Goal: Task Accomplishment & Management: Manage account settings

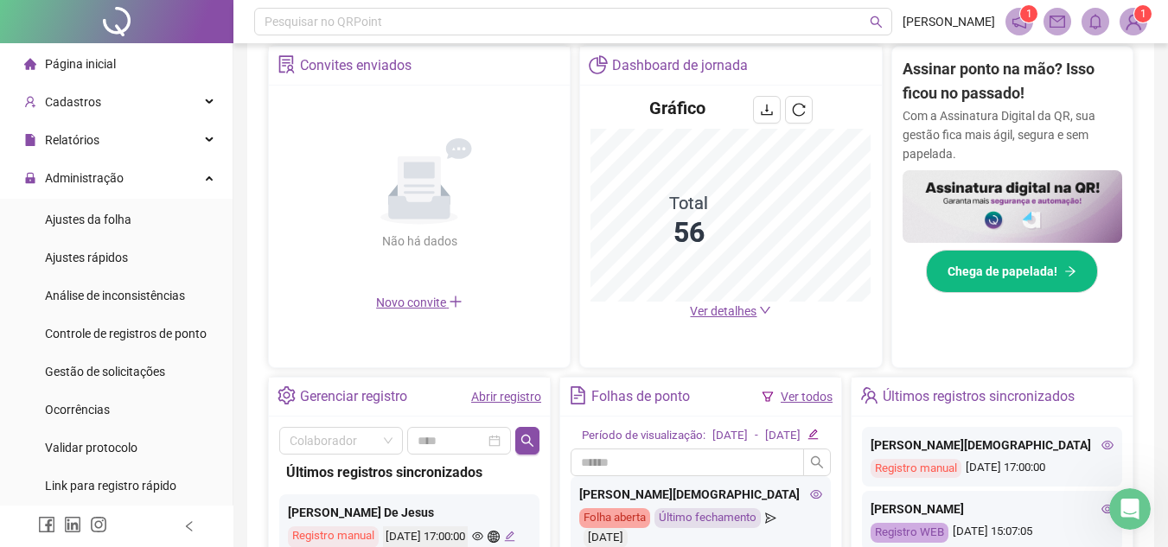
scroll to position [336, 0]
click at [207, 176] on icon at bounding box center [211, 176] width 9 height 0
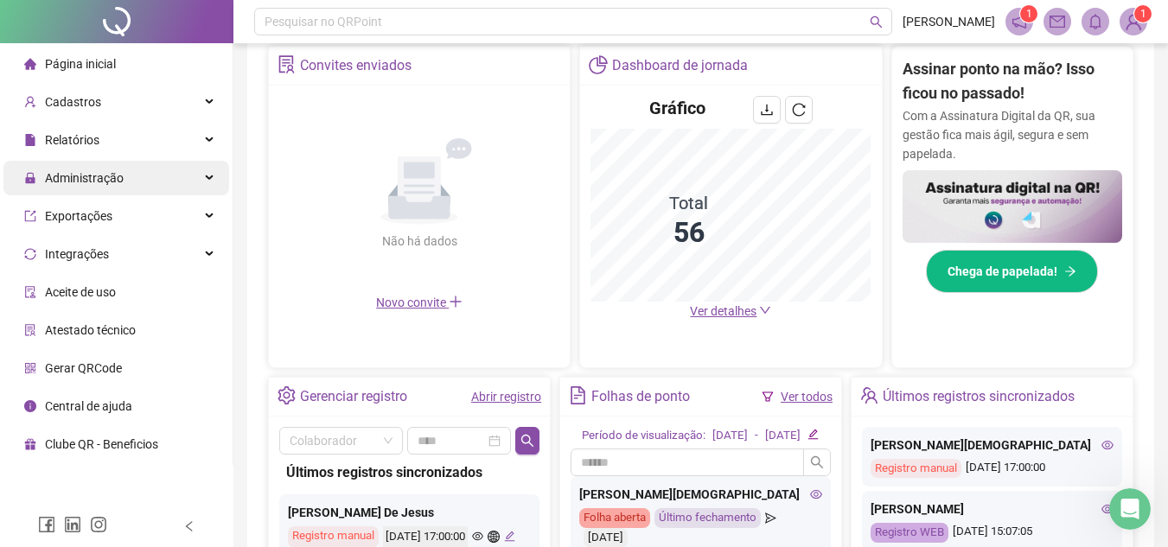
click at [194, 179] on div "Administração" at bounding box center [116, 178] width 226 height 35
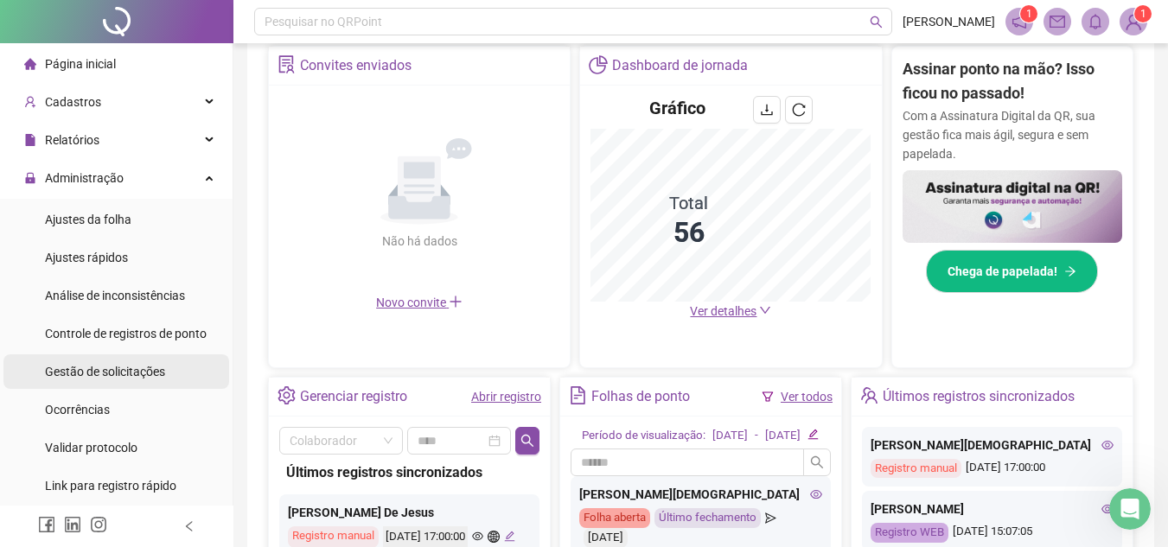
click at [115, 367] on span "Gestão de solicitações" at bounding box center [105, 372] width 120 height 14
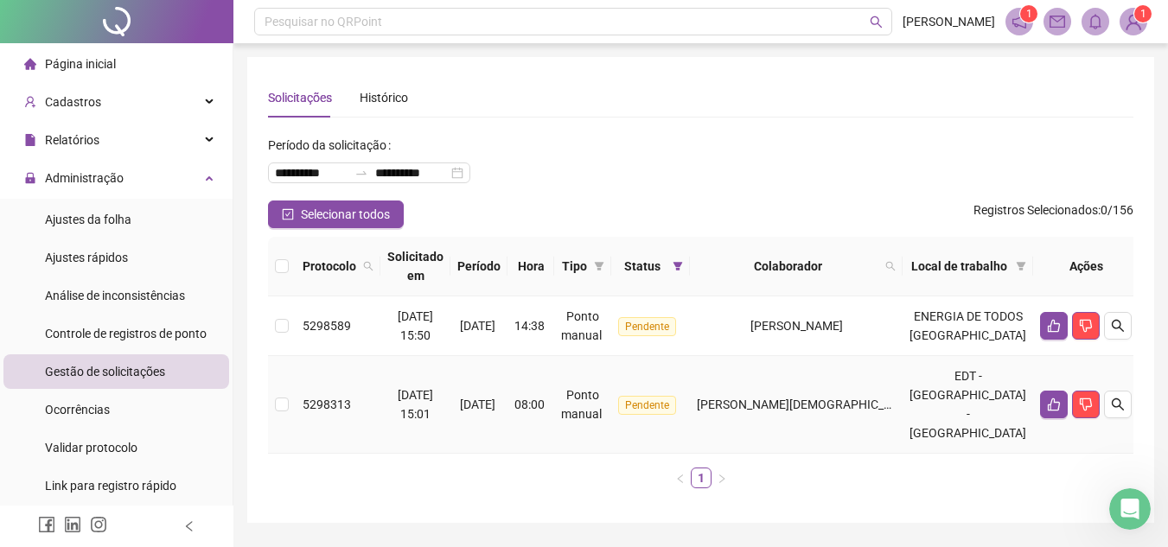
click at [803, 404] on span "[PERSON_NAME][DEMOGRAPHIC_DATA]" at bounding box center [806, 405] width 219 height 14
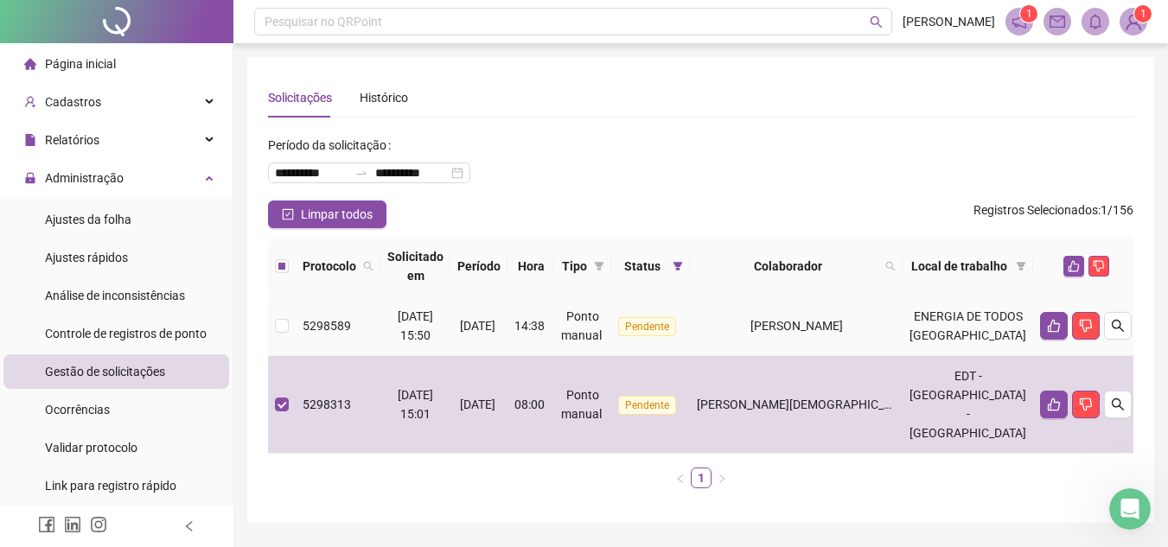
click at [808, 333] on span "[PERSON_NAME]" at bounding box center [796, 326] width 92 height 14
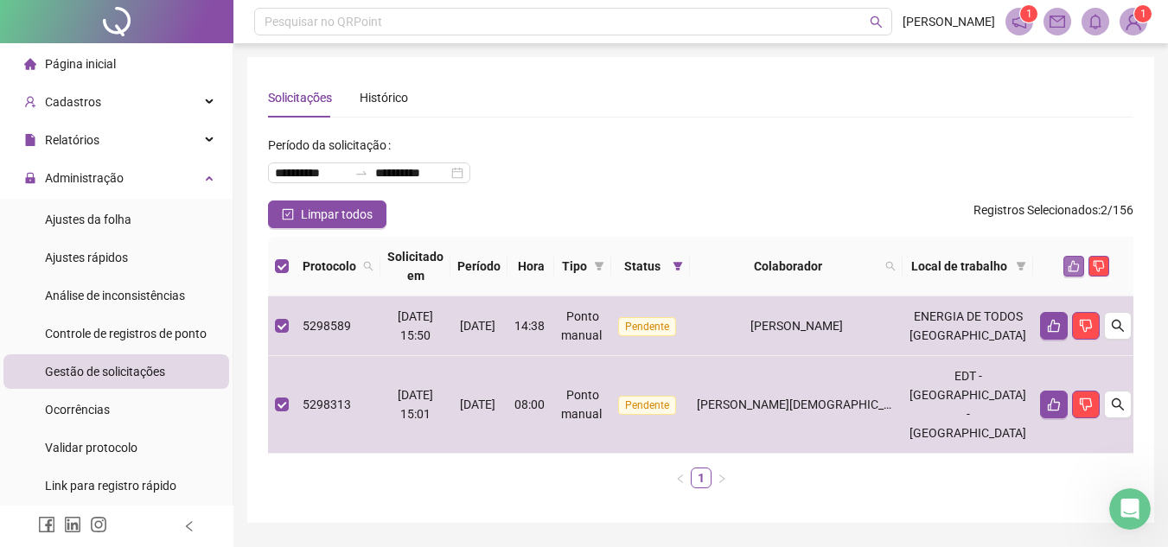
click at [1067, 261] on icon "like" at bounding box center [1073, 266] width 12 height 12
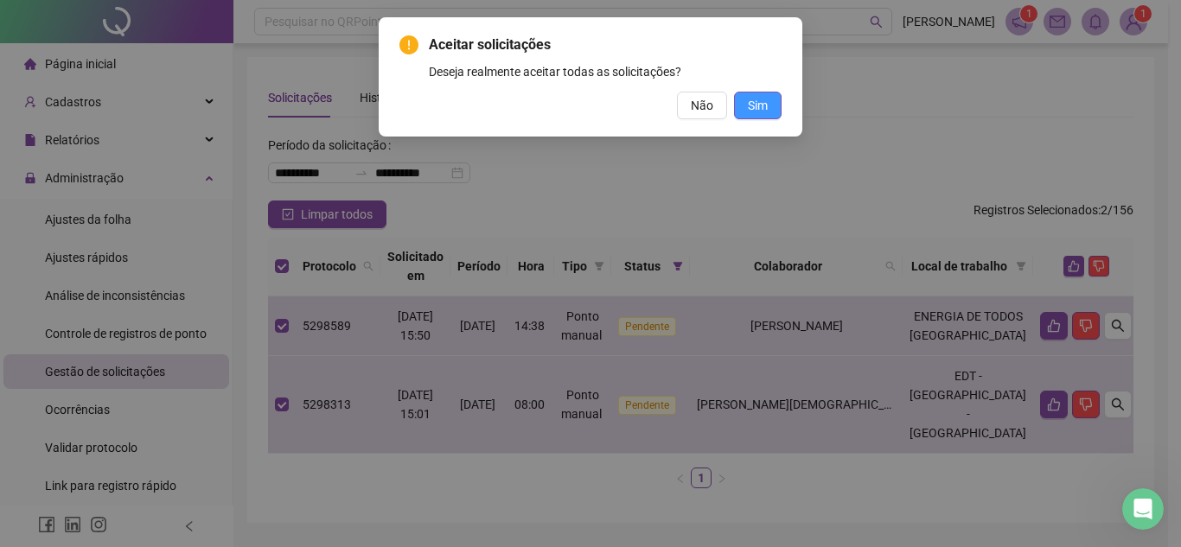
click at [766, 105] on span "Sim" at bounding box center [758, 105] width 20 height 19
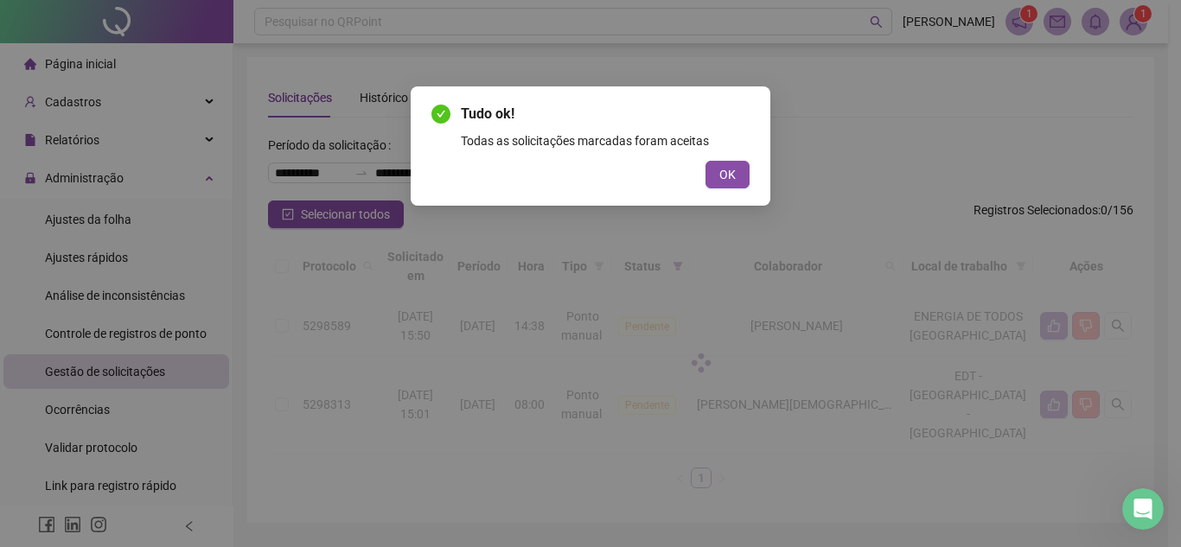
click at [111, 206] on div "Tudo ok! Todas as solicitações marcadas foram aceitas OK" at bounding box center [590, 273] width 1181 height 547
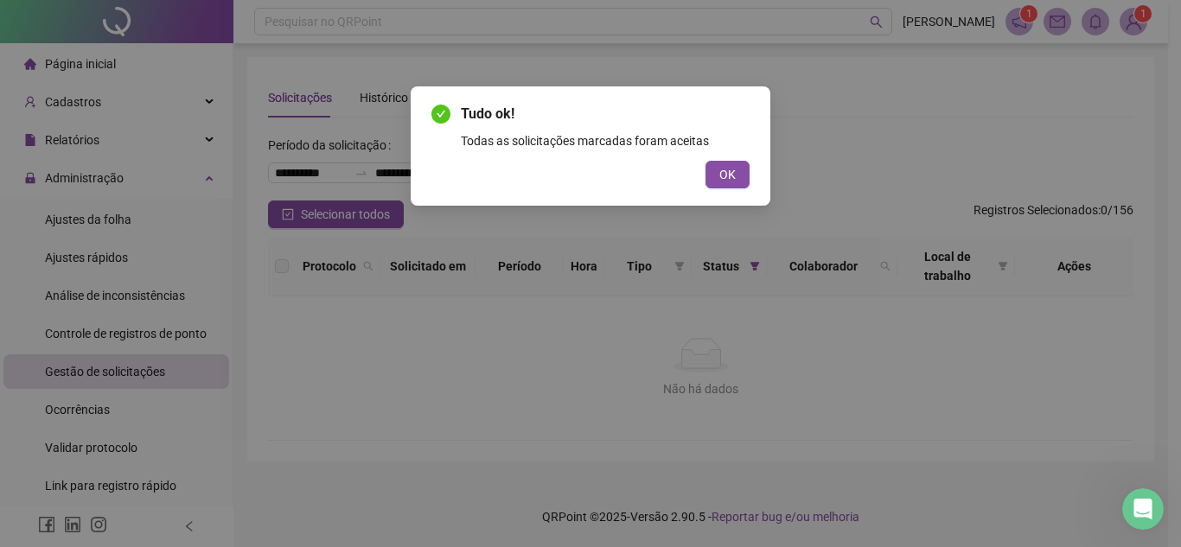
click at [742, 174] on button "OK" at bounding box center [727, 175] width 44 height 28
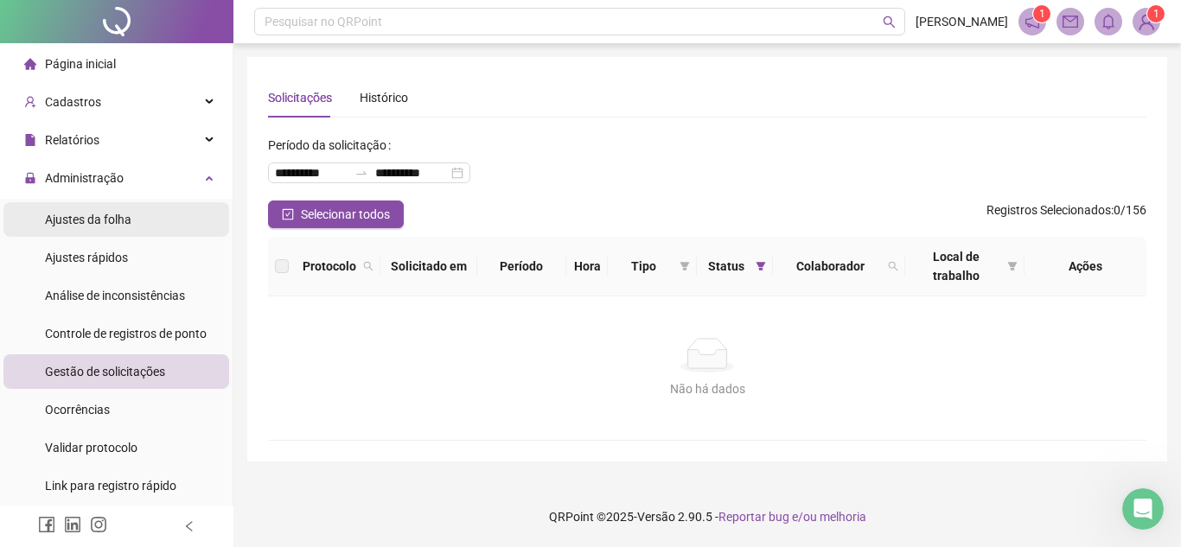
click at [137, 218] on li "Ajustes da folha" at bounding box center [116, 219] width 226 height 35
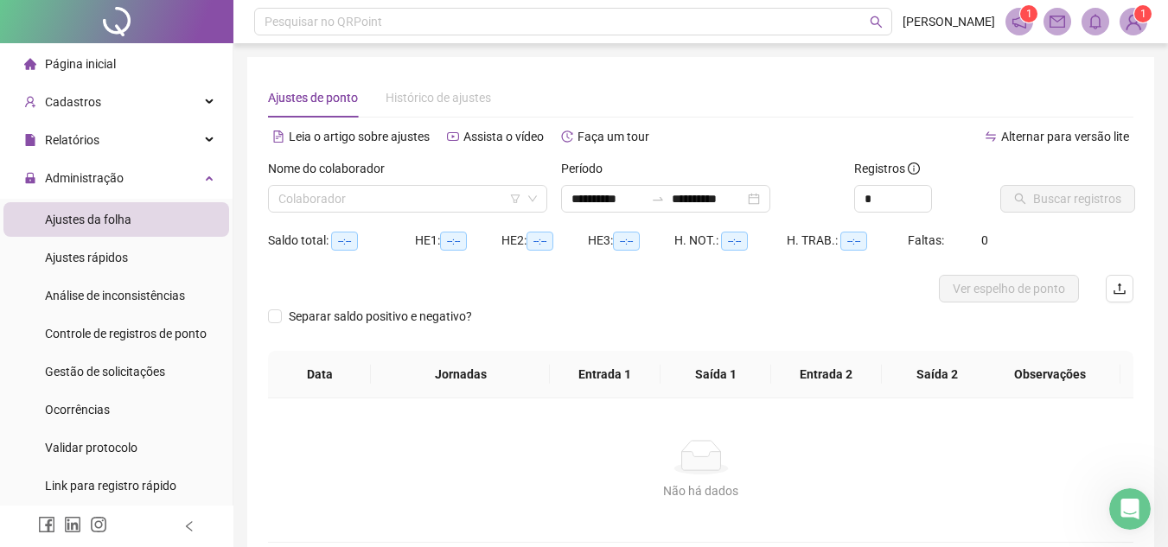
type input "**********"
